Goal: Information Seeking & Learning: Check status

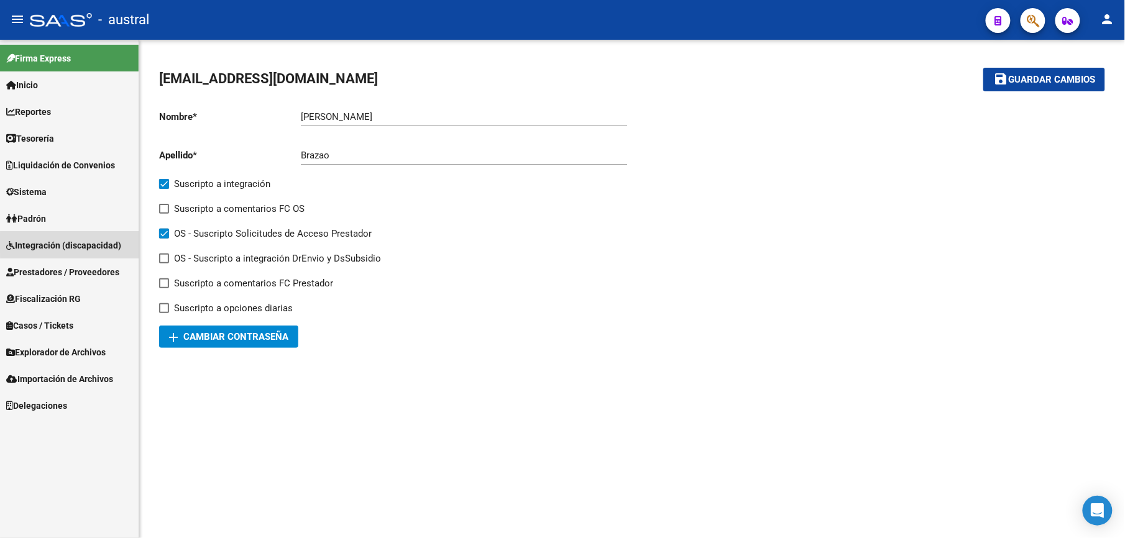
drag, startPoint x: 98, startPoint y: 244, endPoint x: 114, endPoint y: 167, distance: 78.1
click at [98, 244] on span "Integración (discapacidad)" at bounding box center [63, 246] width 115 height 14
click at [97, 239] on span "Integración (discapacidad)" at bounding box center [63, 246] width 115 height 14
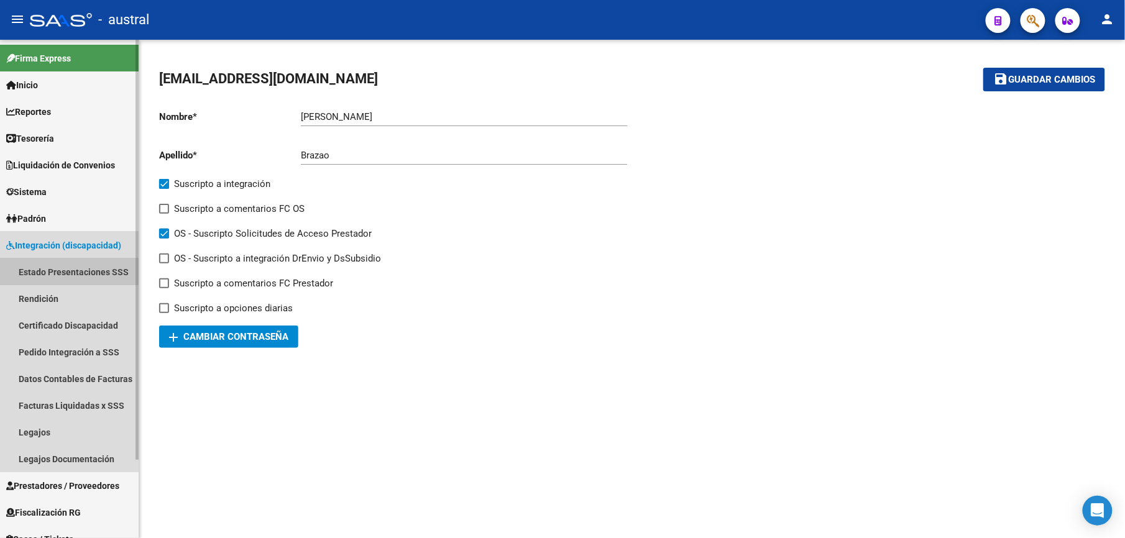
click at [87, 265] on link "Estado Presentaciones SSS" at bounding box center [69, 271] width 139 height 27
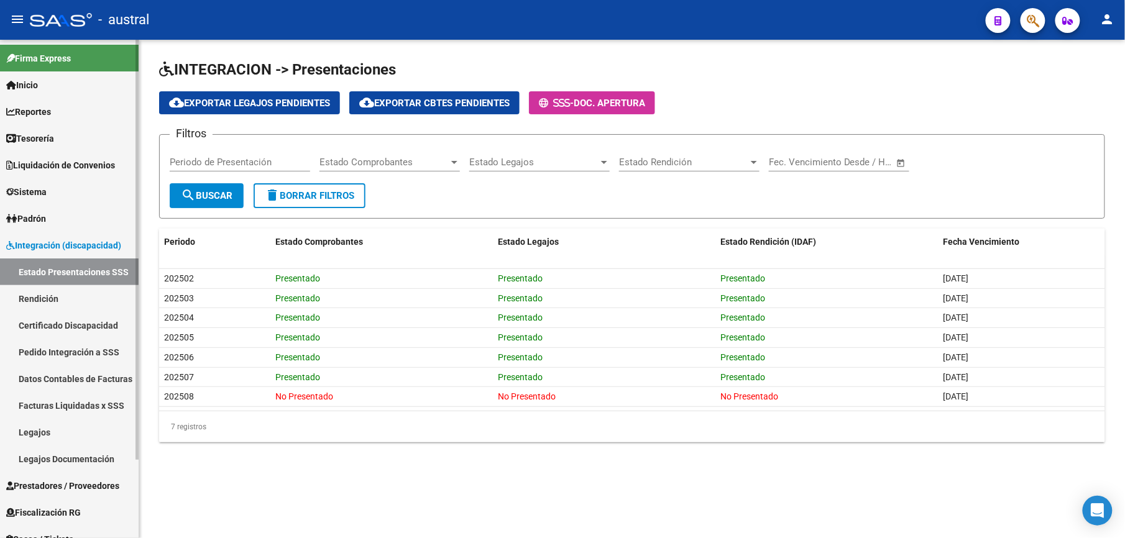
click at [96, 353] on link "Pedido Integración a SSS" at bounding box center [69, 352] width 139 height 27
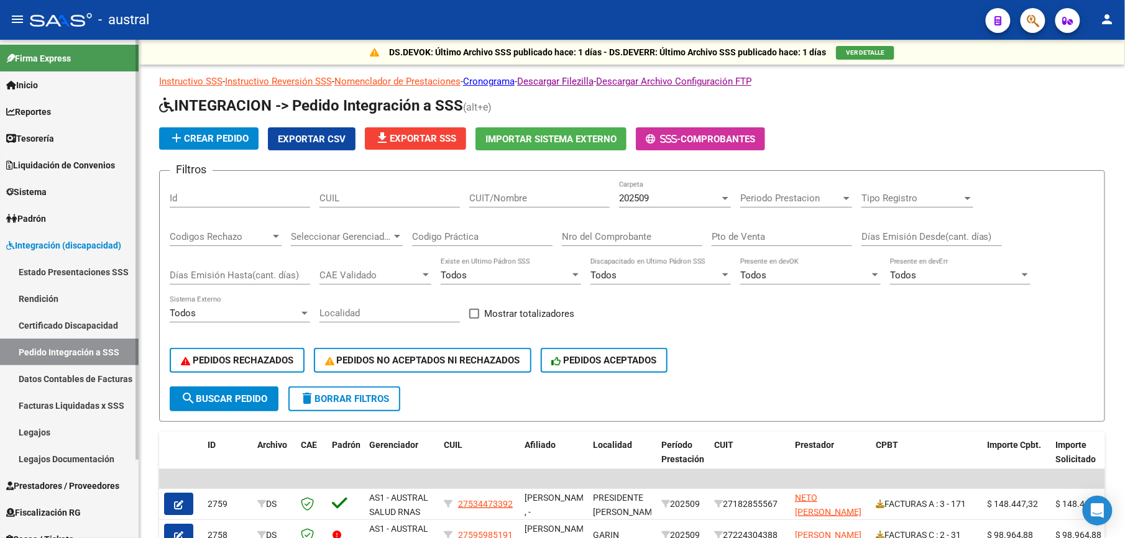
click at [89, 403] on link "Facturas Liquidadas x SSS" at bounding box center [69, 405] width 139 height 27
